Goal: Task Accomplishment & Management: Use online tool/utility

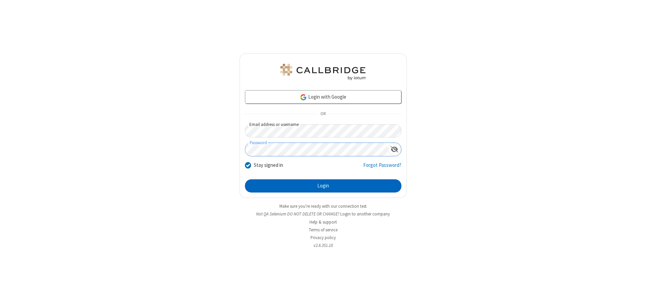
click at [323, 186] on button "Login" at bounding box center [323, 186] width 157 height 14
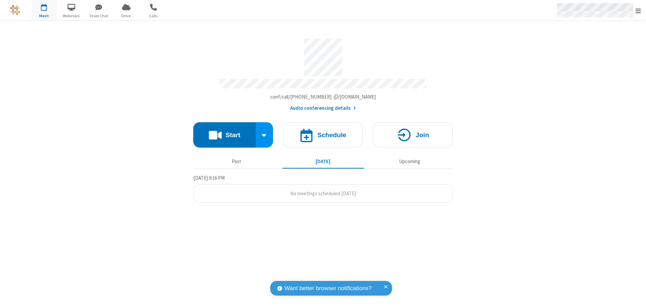
click at [639, 10] on span "Open menu" at bounding box center [638, 10] width 5 height 7
click at [44, 10] on span "button" at bounding box center [43, 6] width 25 height 11
click at [323, 133] on h4 "Schedule" at bounding box center [331, 135] width 29 height 6
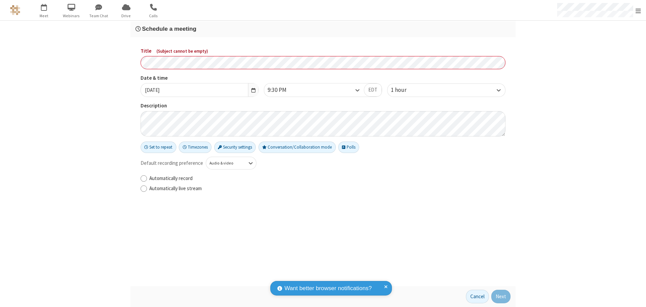
click at [323, 29] on h3 "Schedule a meeting" at bounding box center [323, 29] width 375 height 6
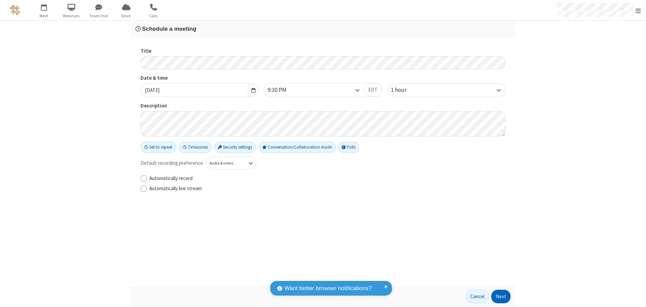
click at [501, 297] on button "Next" at bounding box center [500, 297] width 19 height 14
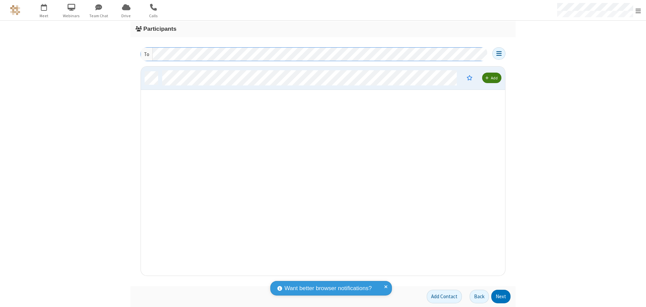
scroll to position [204, 359]
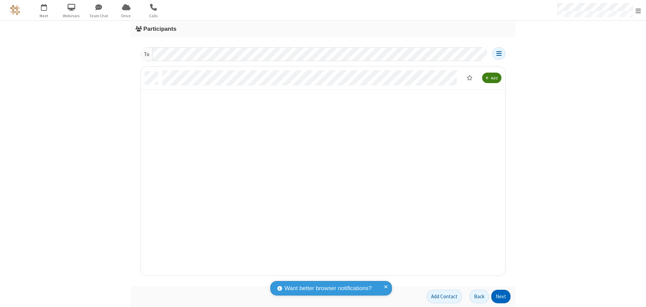
click at [501, 297] on button "Next" at bounding box center [500, 297] width 19 height 14
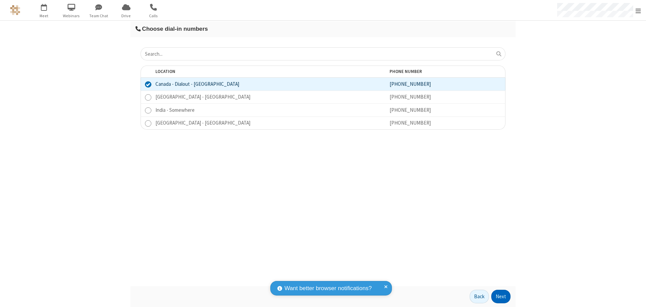
click at [501, 297] on button "Next" at bounding box center [500, 297] width 19 height 14
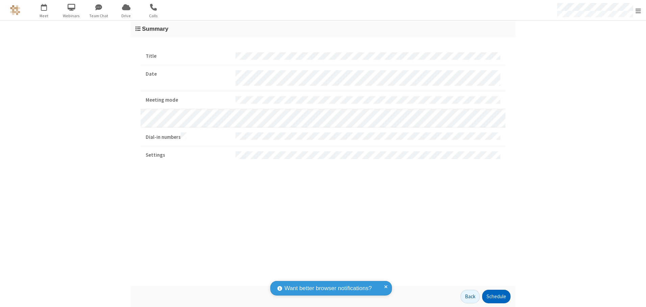
click at [496, 297] on button "Schedule" at bounding box center [496, 297] width 28 height 14
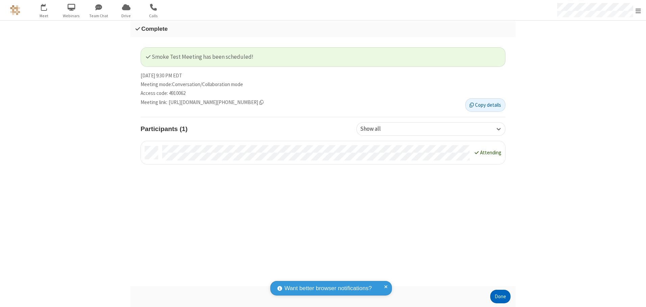
click at [501, 297] on button "Done" at bounding box center [500, 297] width 20 height 14
